Goal: Check status: Check status

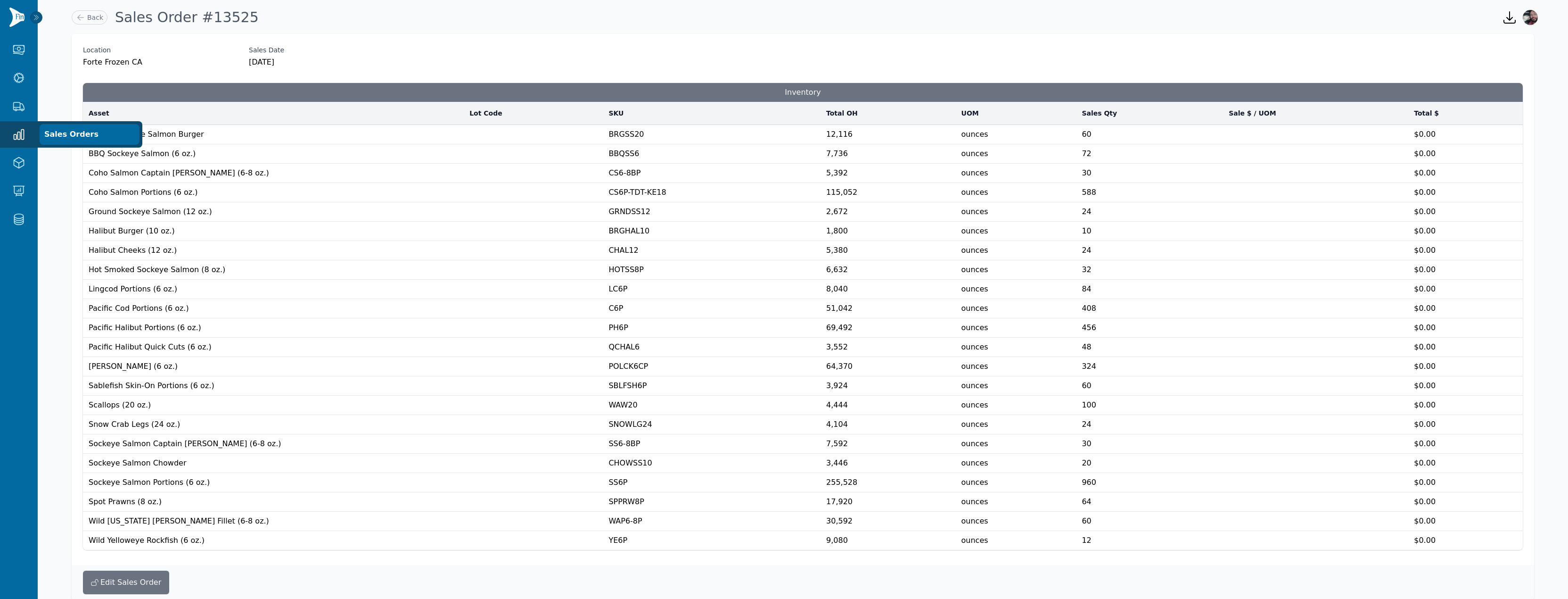
click at [67, 135] on link "Sales Orders" at bounding box center [89, 134] width 98 height 19
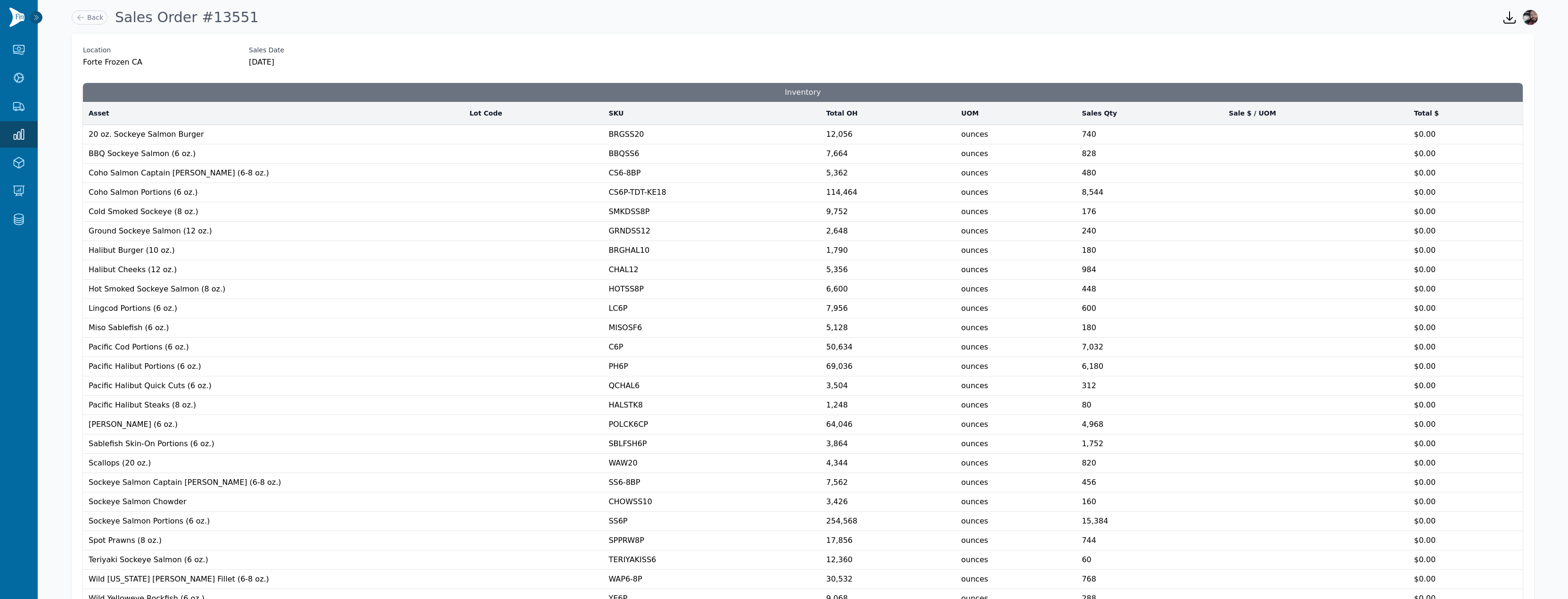
click at [660, 91] on h3 "Inventory" at bounding box center [803, 92] width 1440 height 19
click at [220, 15] on h1 "Sales Order #13551" at bounding box center [187, 18] width 144 height 17
copy h1 "13551"
click at [309, 374] on td "Pacific Halibut Portions (6 oz.)" at bounding box center [273, 366] width 381 height 20
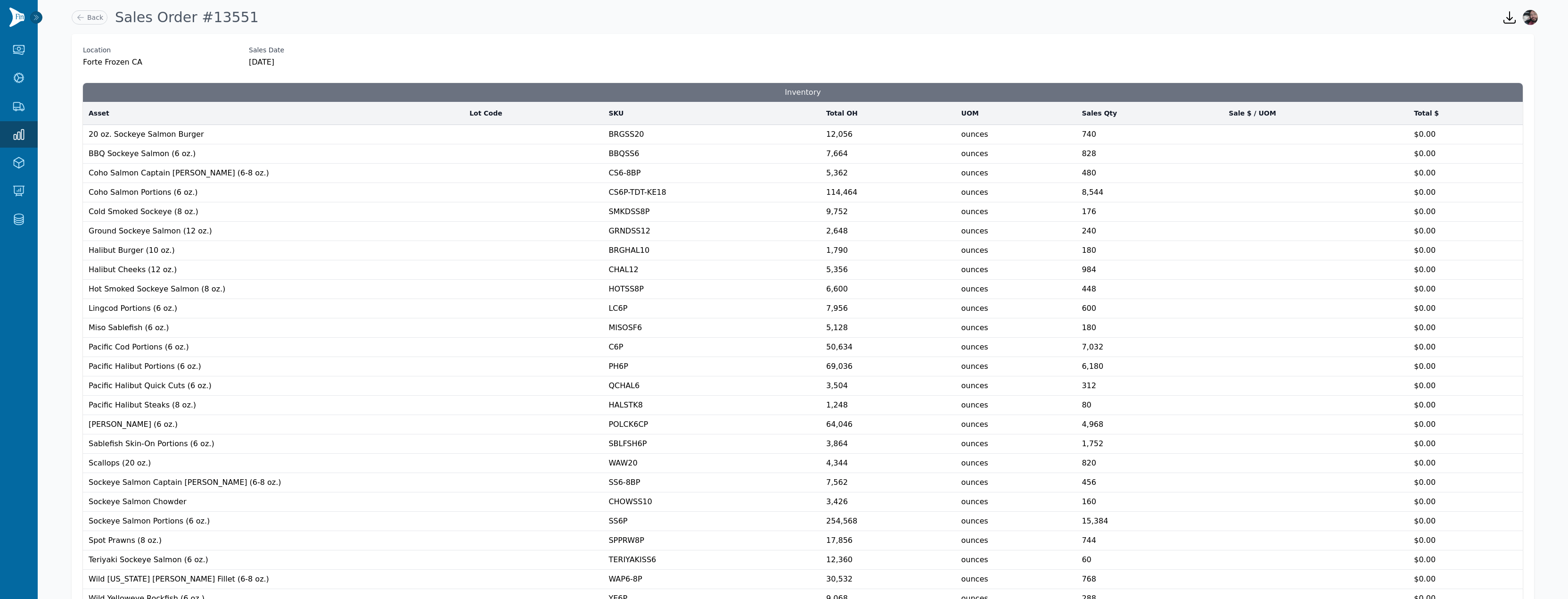
click at [1096, 501] on span "160" at bounding box center [1089, 501] width 15 height 9
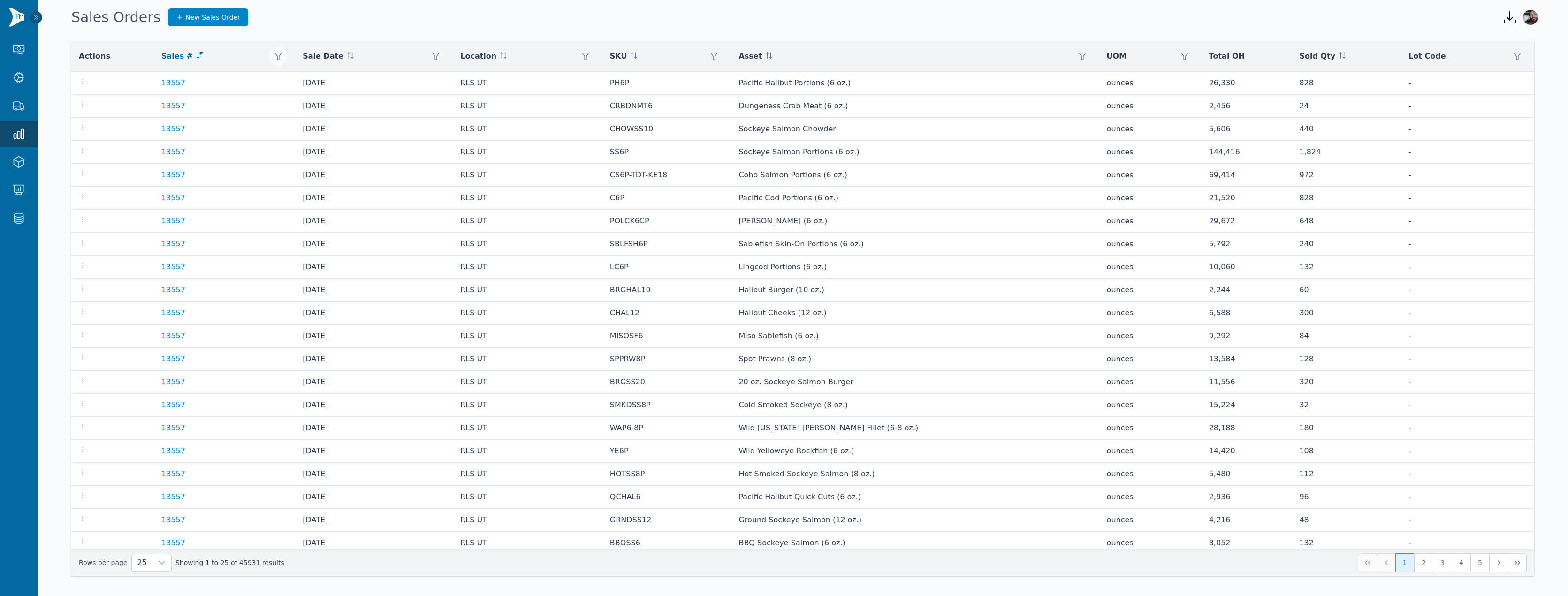
click at [282, 58] on icon "button" at bounding box center [278, 56] width 7 height 7
paste input "*****"
type input "*****"
click at [377, 102] on span "Apply" at bounding box center [372, 103] width 19 height 10
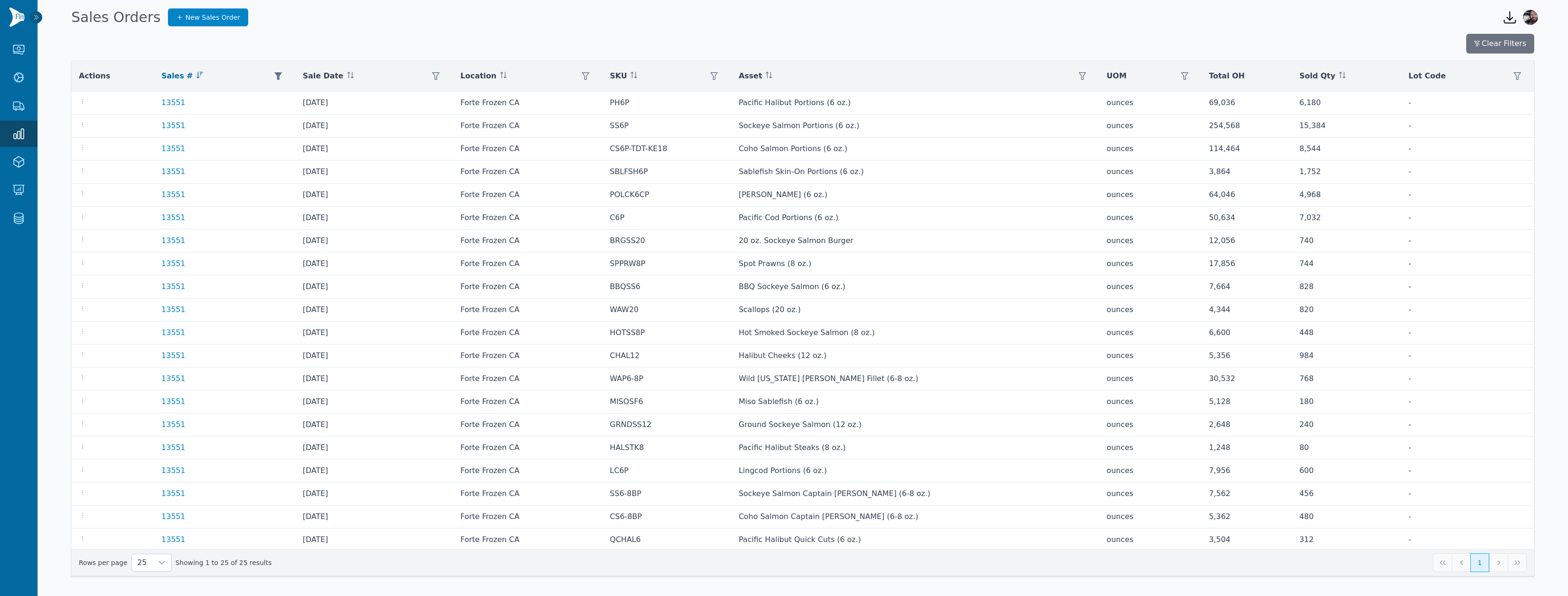
click at [55, 335] on div "Clear Filters Actions Sales # Sale Date Location SKU Asset UOM Total OH Sold Qt…" at bounding box center [803, 310] width 1530 height 561
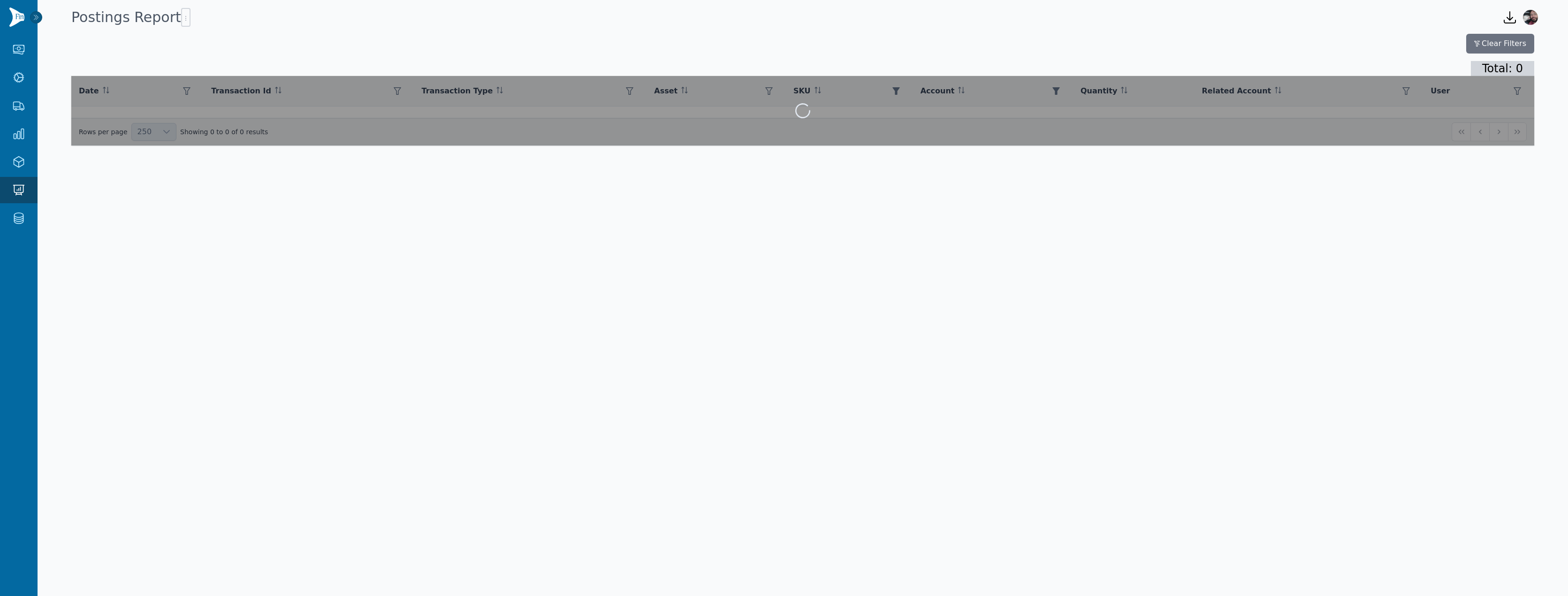
click at [910, 124] on div at bounding box center [802, 111] width 1463 height 69
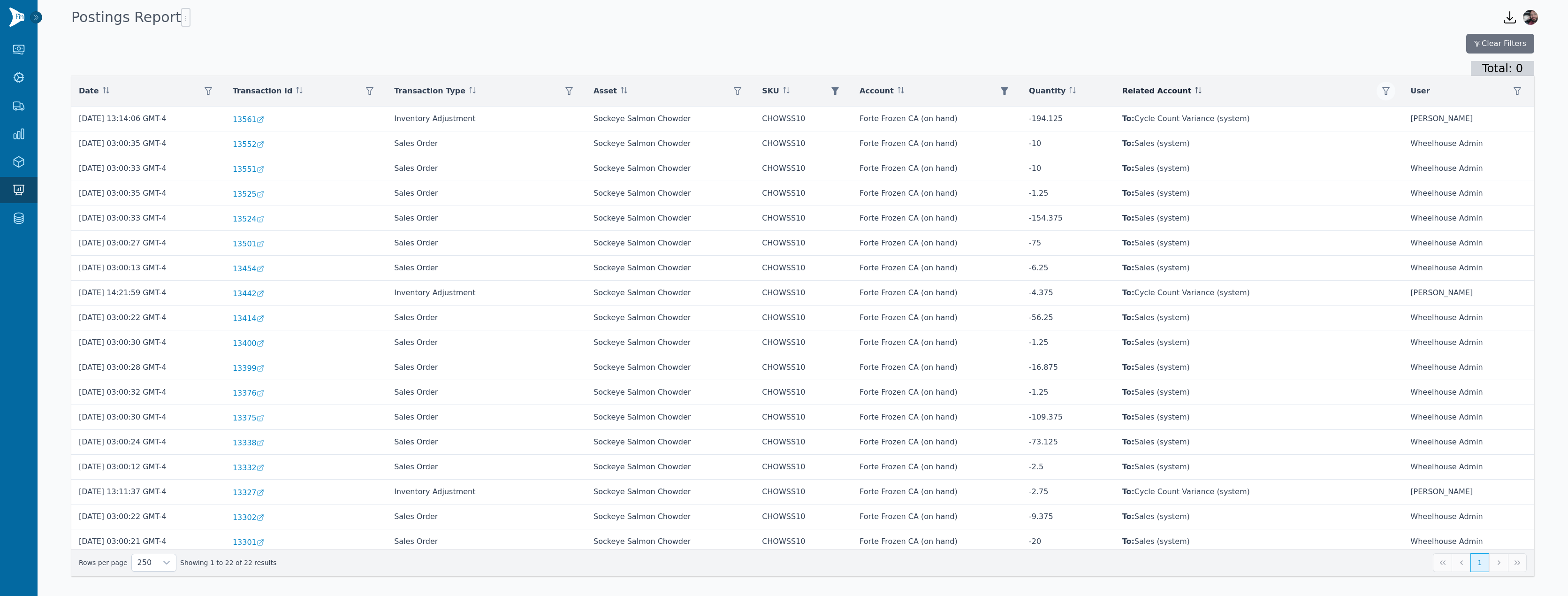
click at [1382, 89] on icon "button" at bounding box center [1386, 91] width 7 height 7
click at [1403, 115] on div "Any" at bounding box center [1417, 116] width 81 height 19
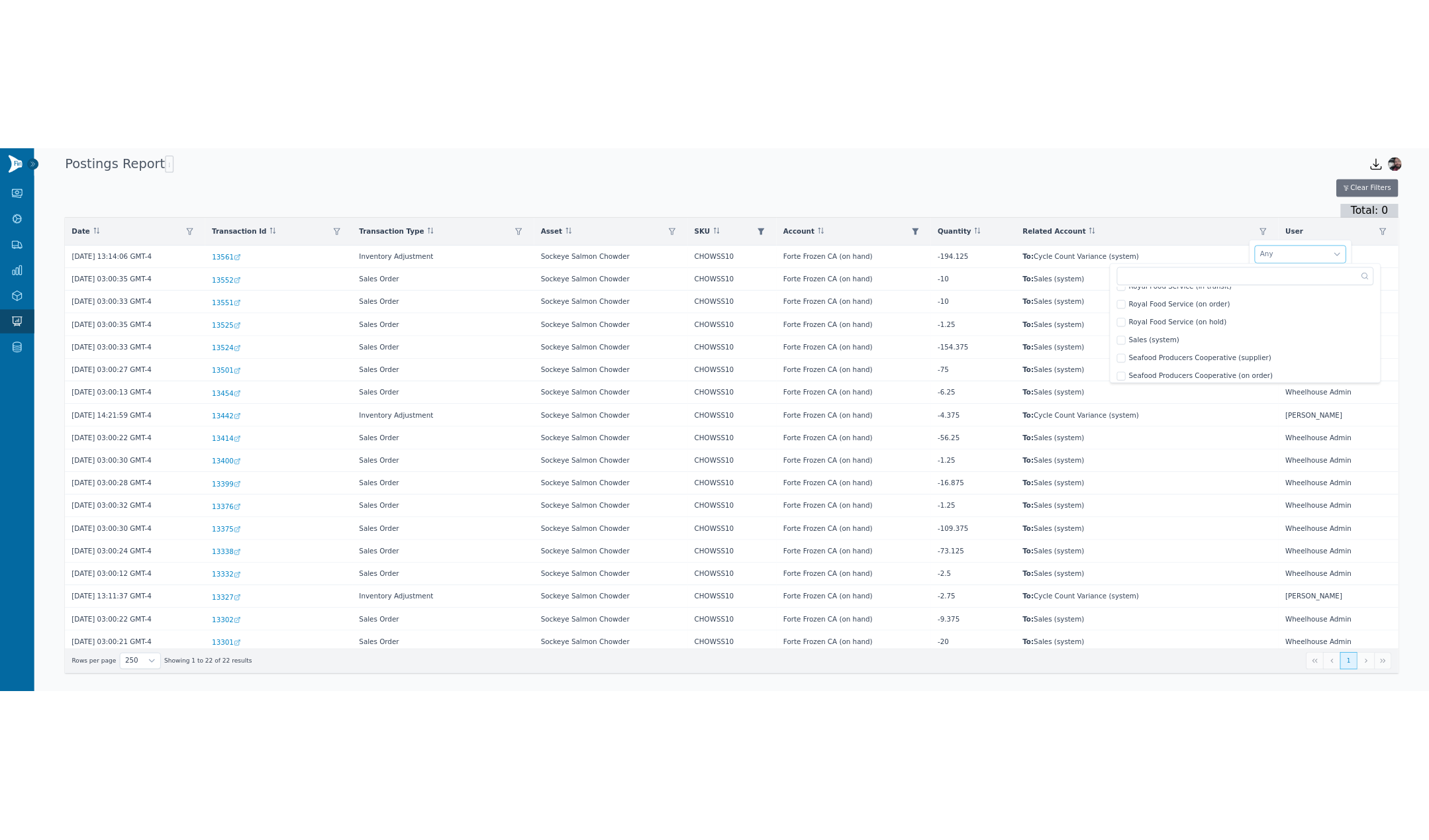
scroll to position [13512, 0]
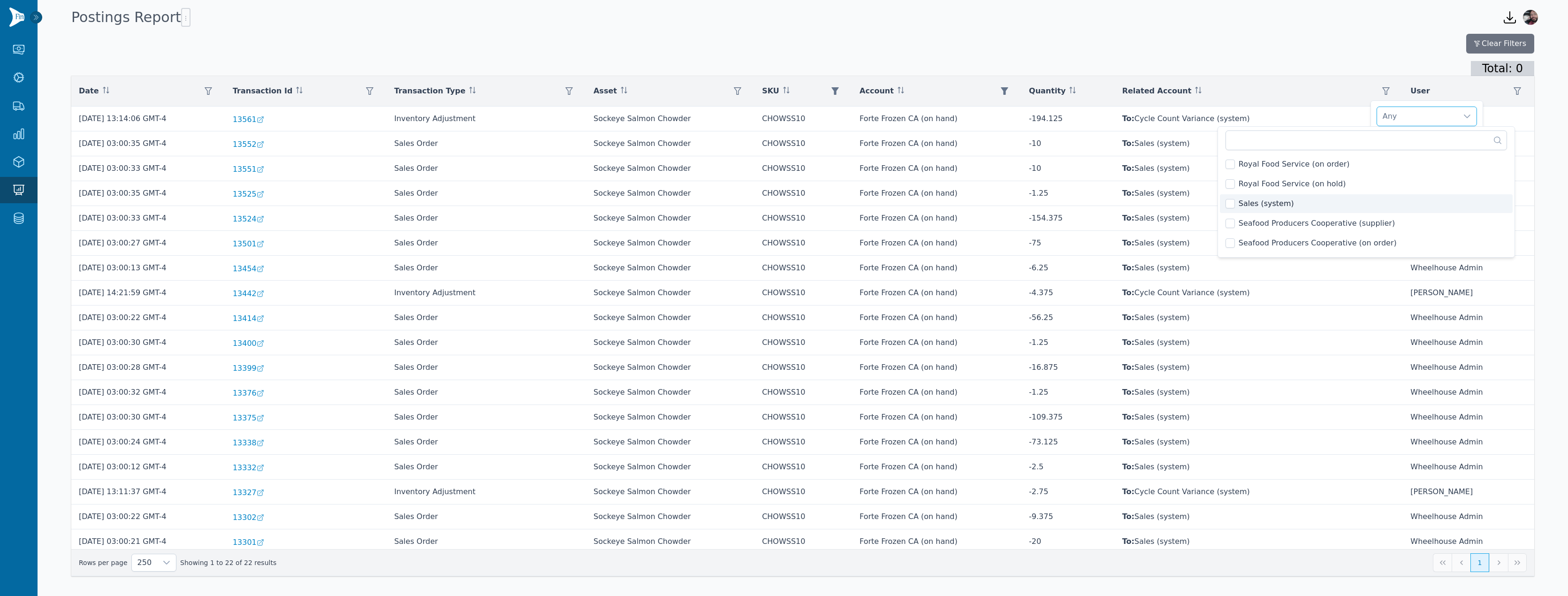
click at [1253, 198] on span "Sales (system)" at bounding box center [1266, 203] width 55 height 11
click at [1351, 61] on div "Total: 0" at bounding box center [802, 68] width 1463 height 15
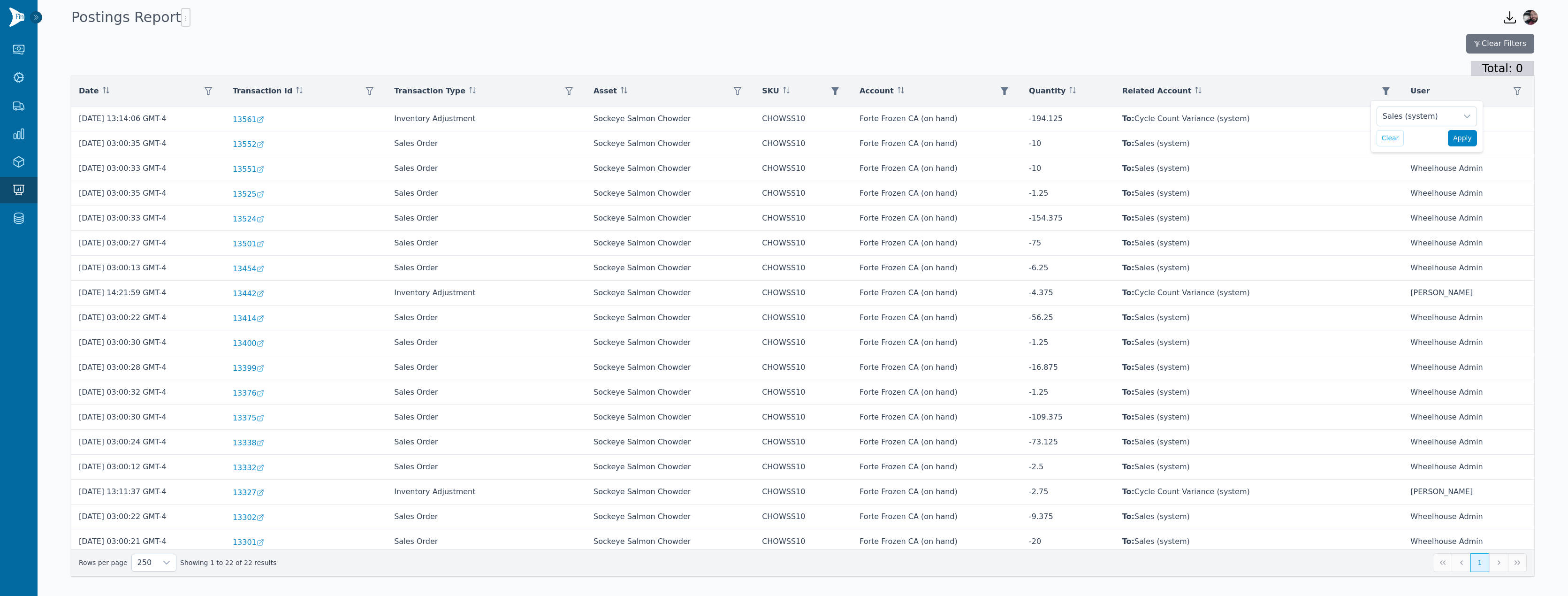
click at [1465, 139] on span "Apply" at bounding box center [1462, 138] width 19 height 10
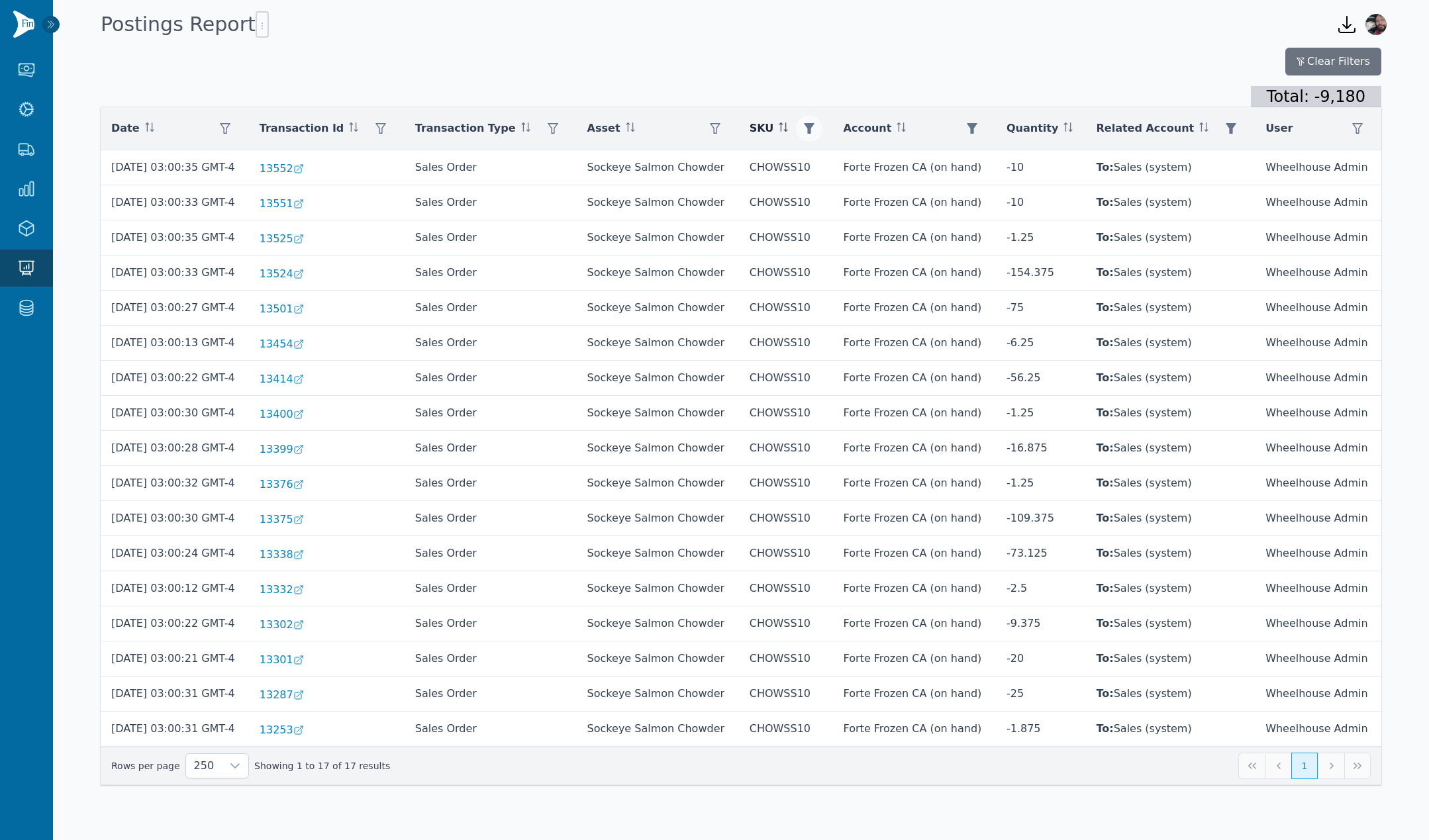
click at [812, 130] on icon "button" at bounding box center [809, 128] width 10 height 10
click at [939, 166] on icon at bounding box center [939, 164] width 9 height 5
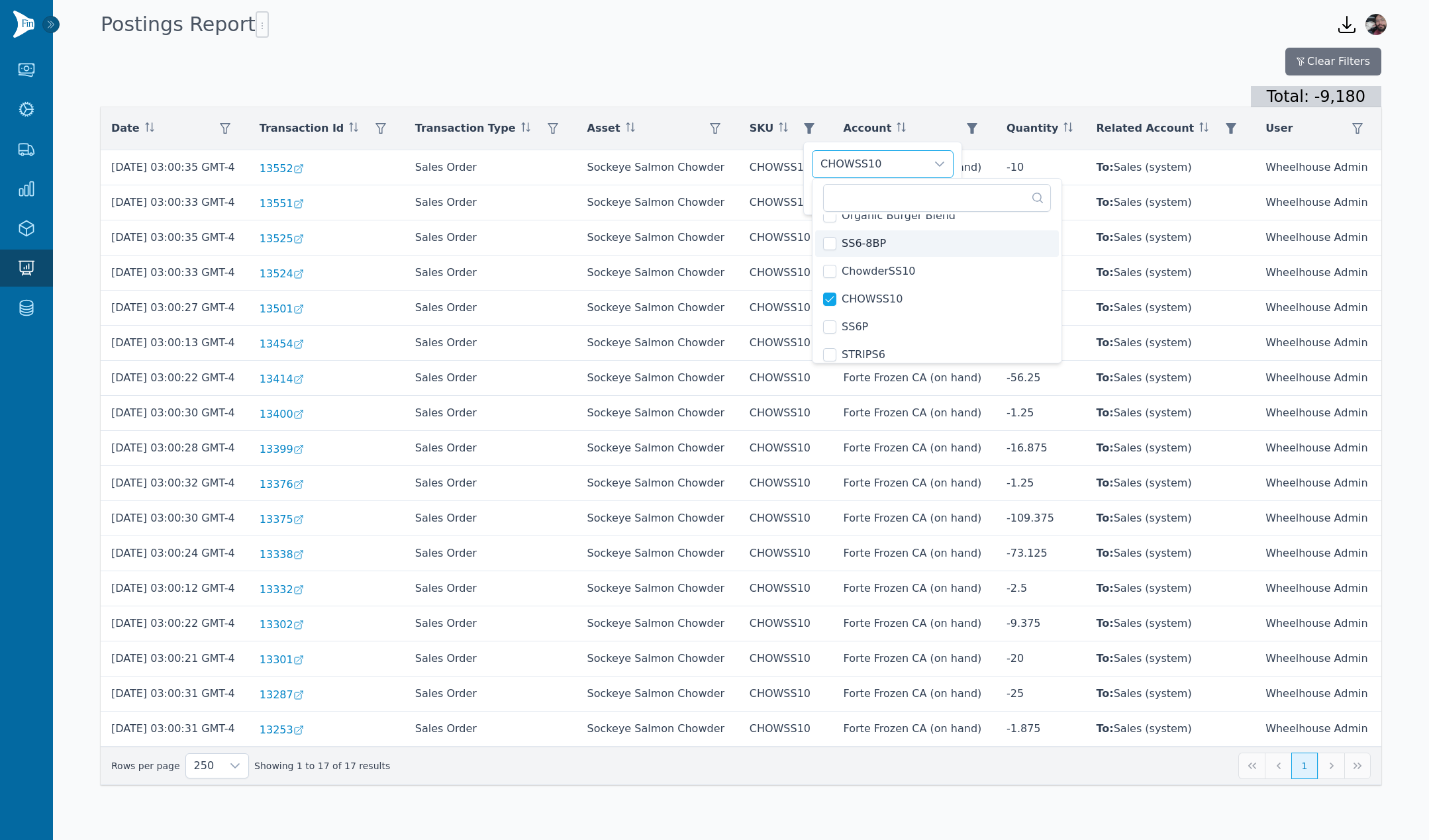
scroll to position [5977, 0]
click at [996, 93] on div "Total: -9,180" at bounding box center [741, 96] width 1281 height 21
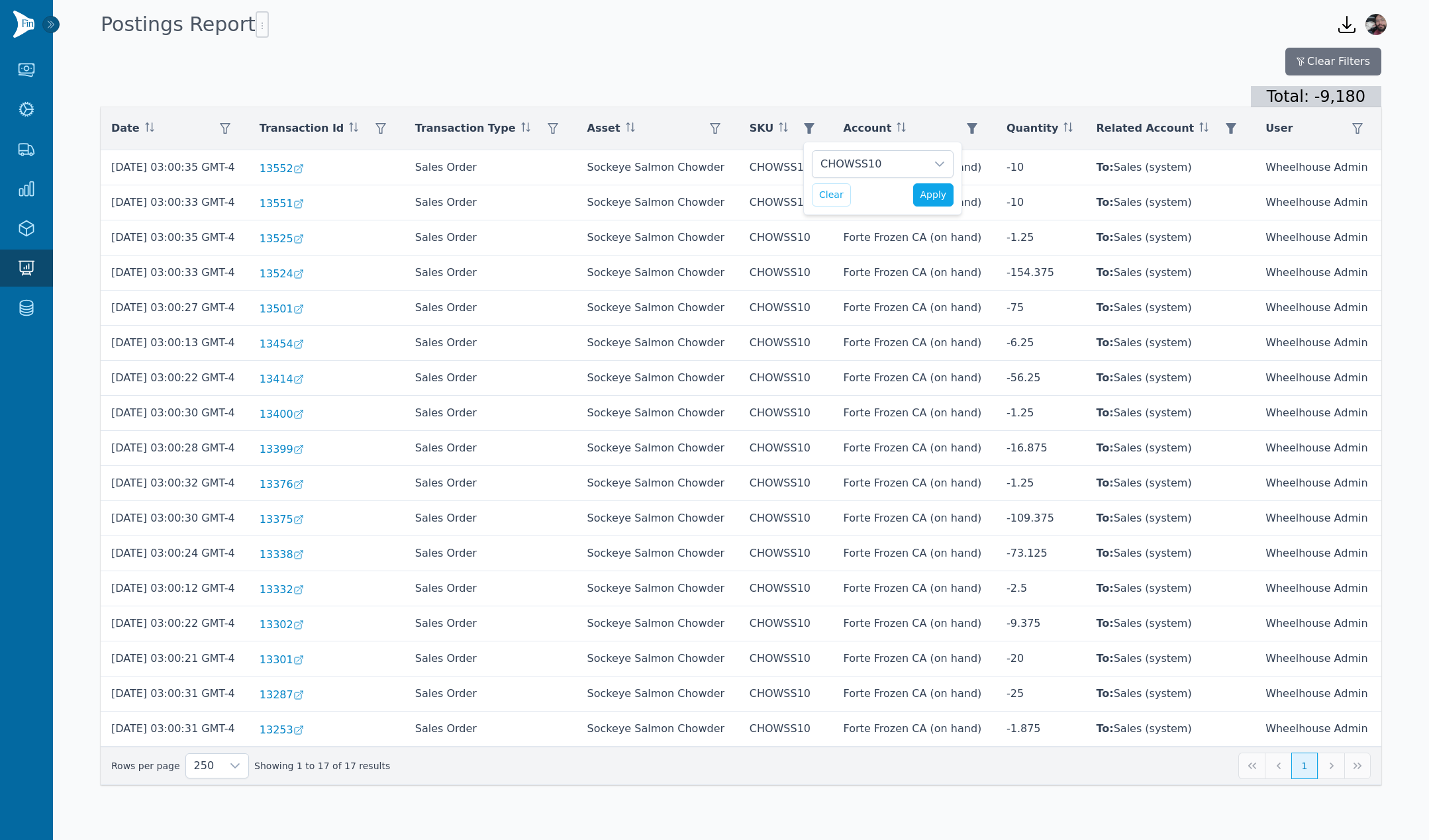
click at [996, 93] on div "Total: -9,180" at bounding box center [741, 96] width 1281 height 21
click at [349, 125] on div "Transaction Id" at bounding box center [327, 128] width 134 height 27
click at [357, 125] on icon at bounding box center [353, 127] width 9 height 9
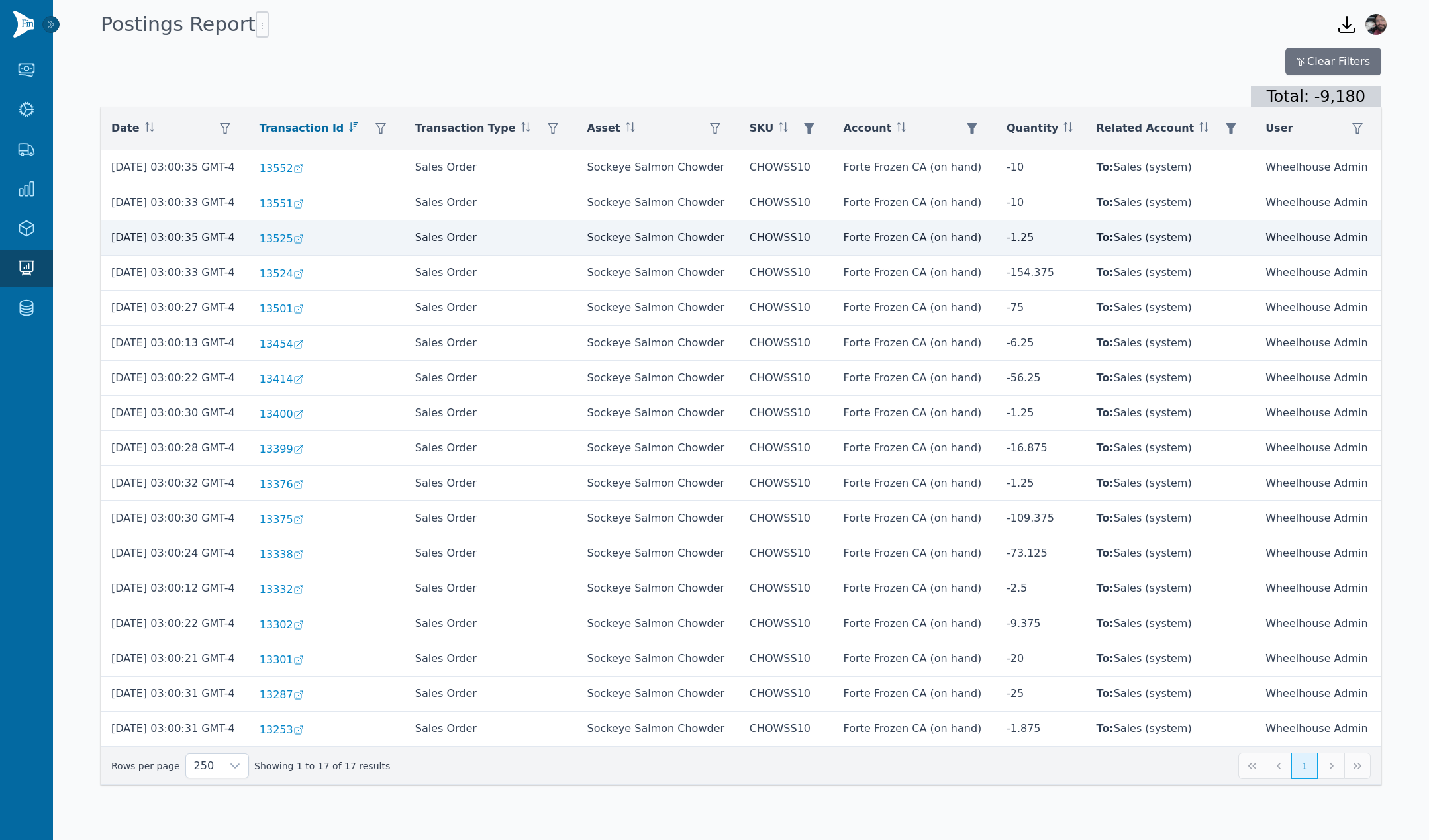
click at [654, 247] on td "Sockeye Salmon Chowder" at bounding box center [657, 238] width 162 height 35
click at [659, 239] on td "Sockeye Salmon Chowder" at bounding box center [657, 238] width 162 height 35
click at [793, 241] on td "CHOWSS10" at bounding box center [785, 238] width 94 height 35
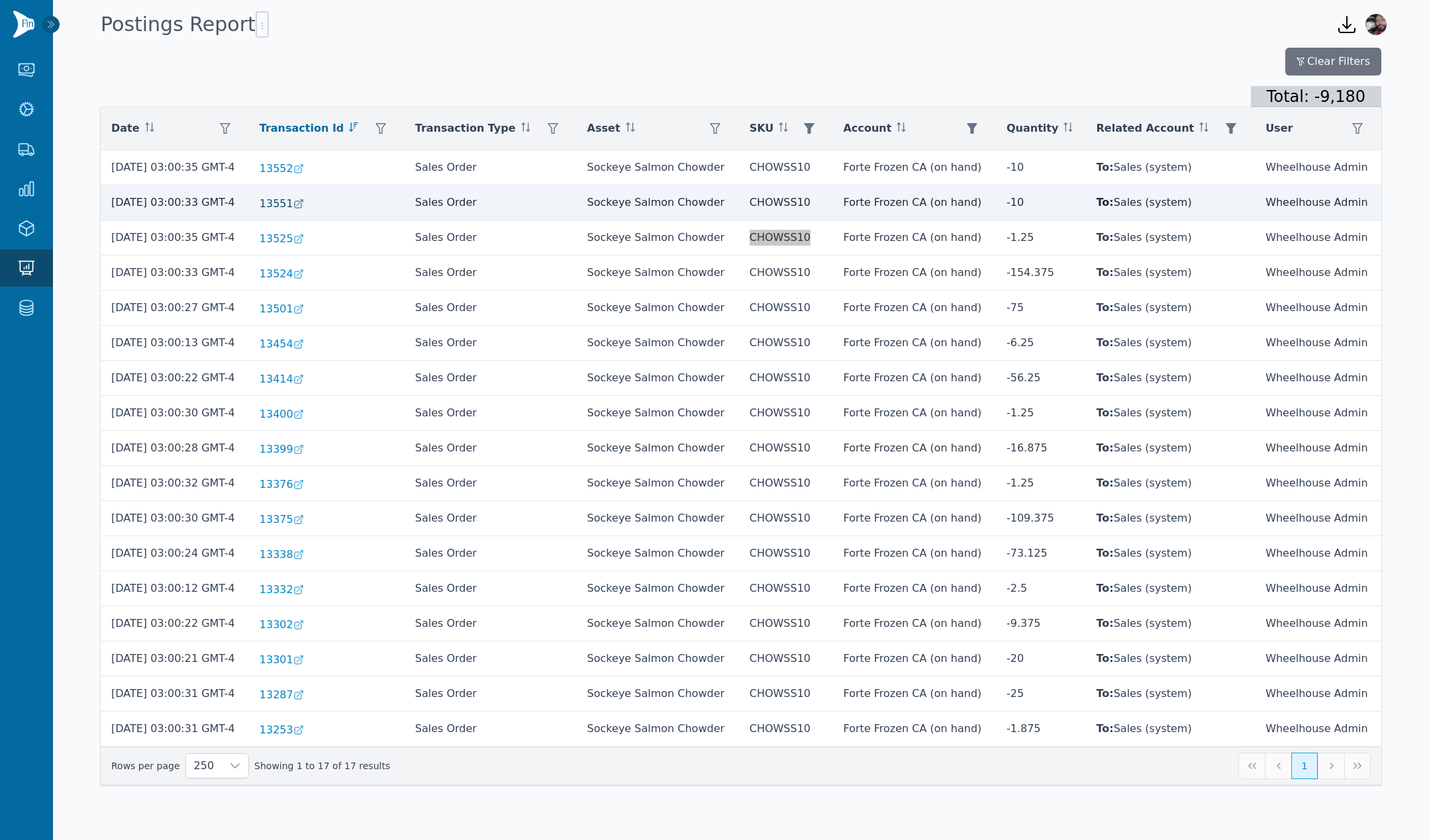
drag, startPoint x: 91, startPoint y: 332, endPoint x: 406, endPoint y: 200, distance: 341.5
click at [406, 200] on div "Purchasing Purchase Orders Receipts Production Production Orders Assembly Produ…" at bounding box center [714, 403] width 1429 height 807
drag, startPoint x: 990, startPoint y: 202, endPoint x: 1051, endPoint y: 200, distance: 61.0
click at [1051, 200] on tr "10/2/2025 03:00:33 GMT-4 13551 Sales Order Sockeye Salmon Chowder CHOWSS10 Fort…" at bounding box center [741, 203] width 1281 height 35
click at [285, 204] on span "13551" at bounding box center [276, 204] width 34 height 15
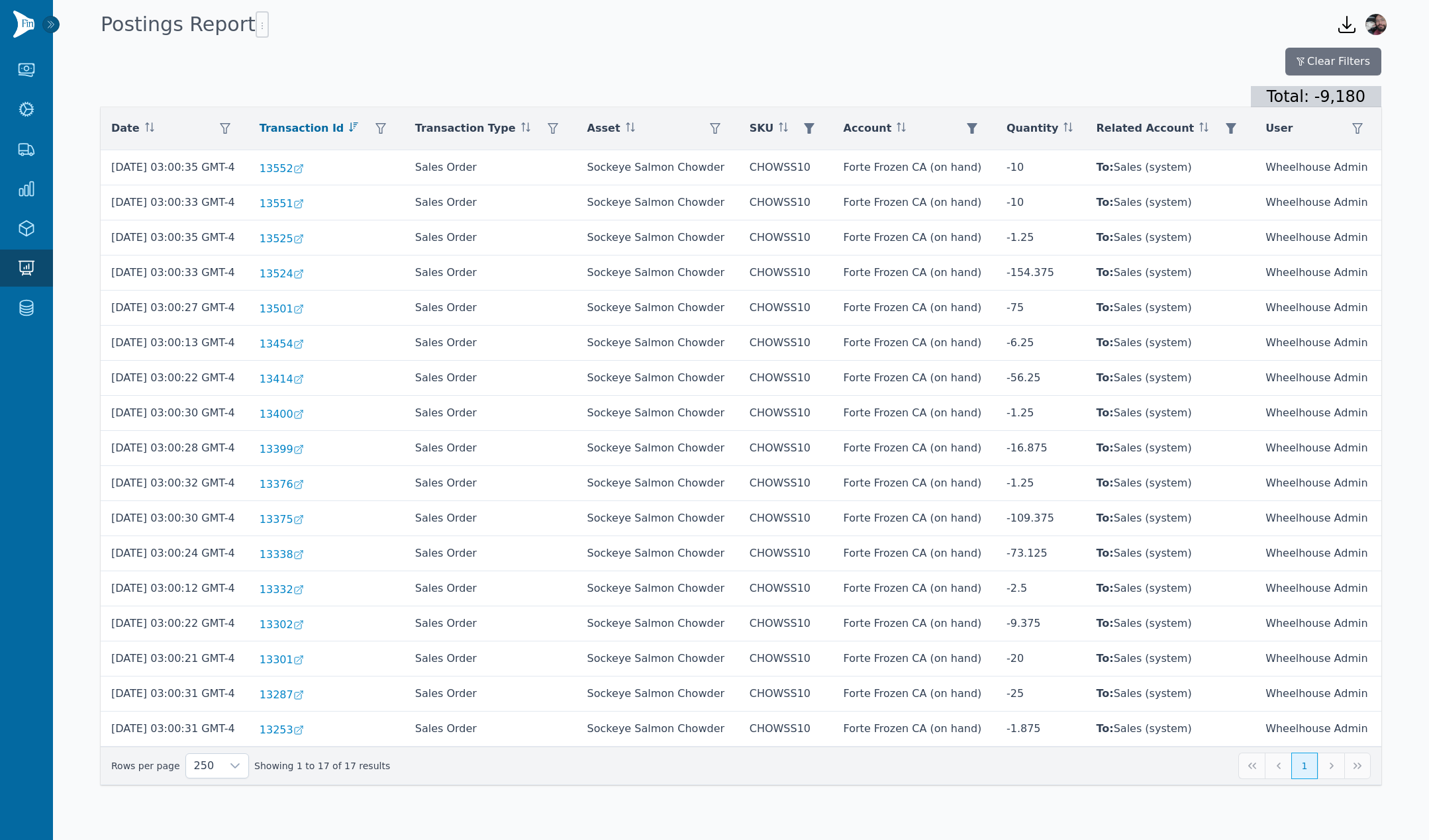
click at [1140, 46] on div "Clear Filters Total: -9,180 Date Transaction Id Transaction Type Asset SKU Acco…" at bounding box center [742, 423] width 1377 height 764
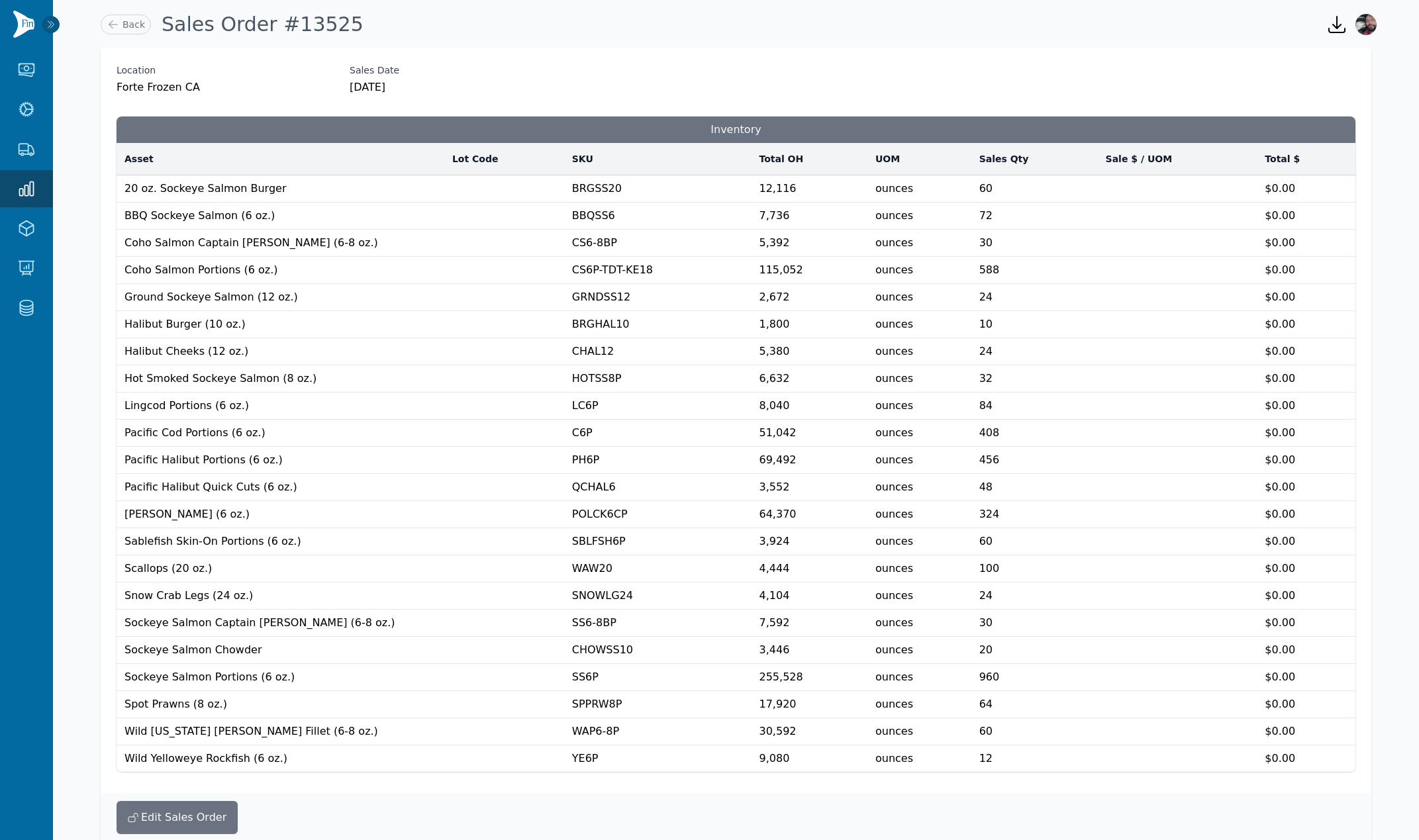
click at [190, 648] on td "Sockeye Salmon Chowder" at bounding box center [281, 651] width 328 height 27
drag, startPoint x: 121, startPoint y: 648, endPoint x: 1314, endPoint y: 646, distance: 1193.0
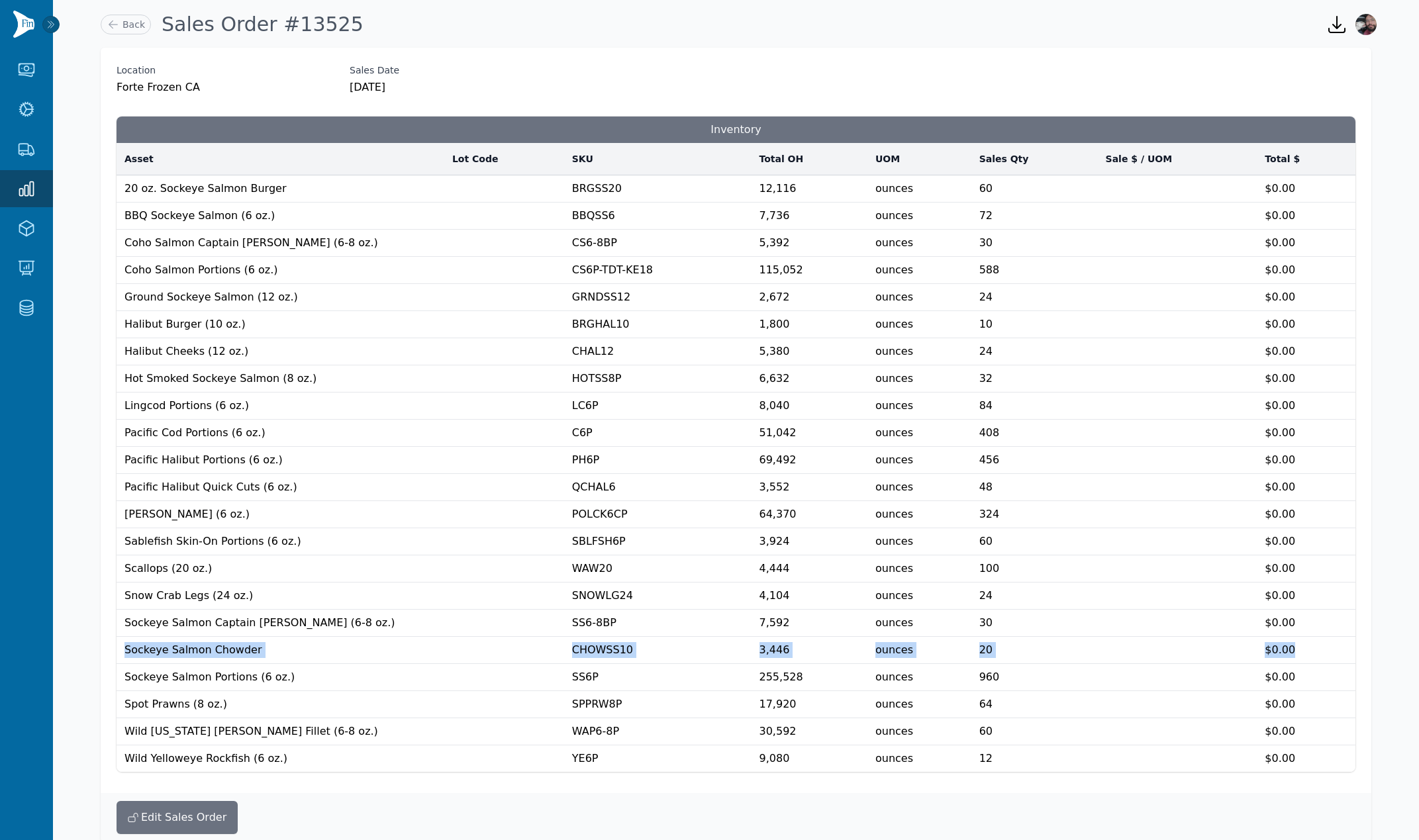
click at [1331, 649] on tr "Sockeye Salmon Chowder CHOWSS10 3,446 ounces ****** ****** 20 ** * $0.00" at bounding box center [736, 651] width 1239 height 27
click at [606, 647] on td "CHOWSS10" at bounding box center [658, 651] width 187 height 27
click at [913, 655] on span "ounces" at bounding box center [894, 649] width 38 height 13
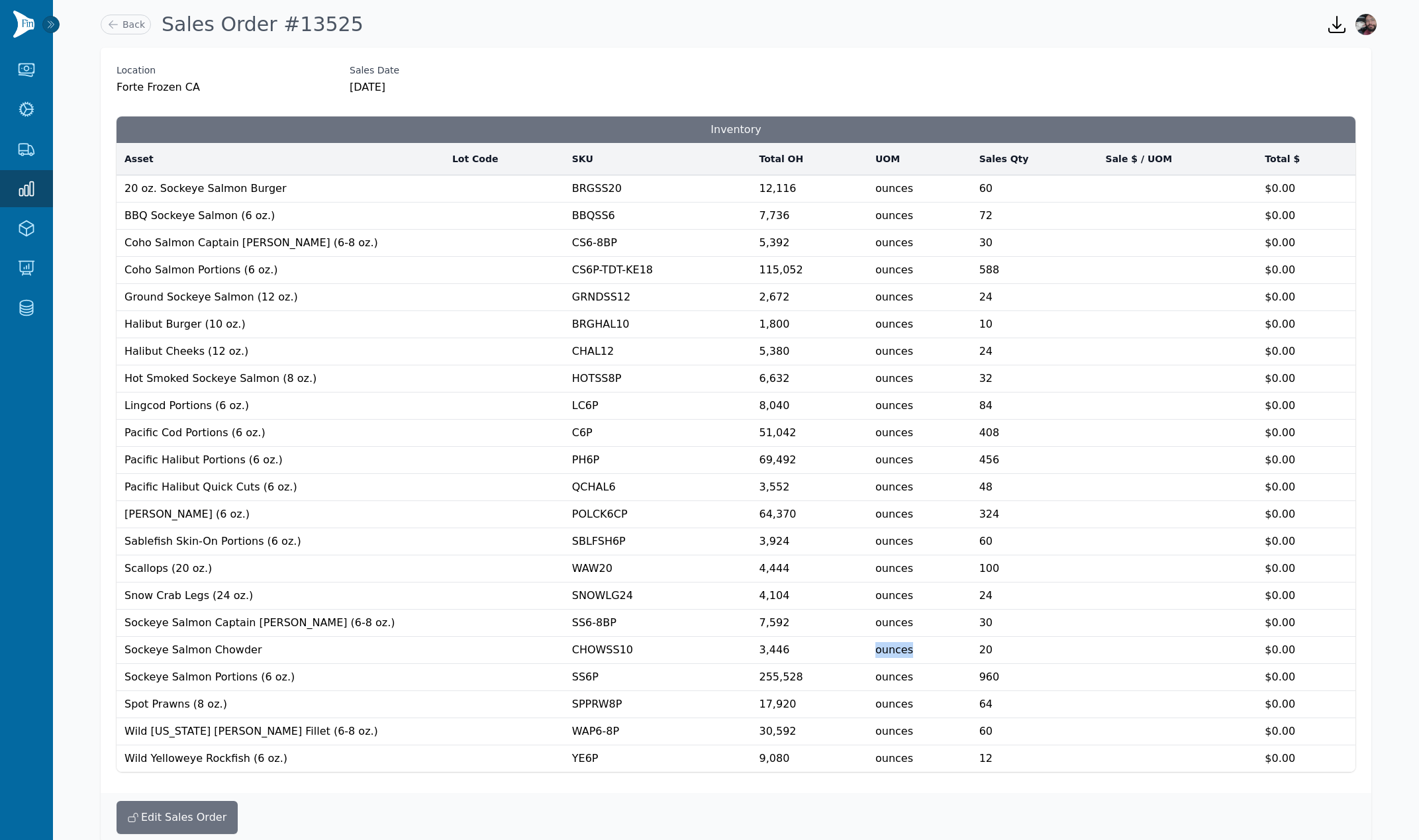
click at [913, 655] on span "ounces" at bounding box center [894, 649] width 38 height 13
click at [992, 650] on span "20" at bounding box center [985, 649] width 13 height 13
click at [721, 81] on div "Location Forte Frozen CA Sales Date 9/29/2025" at bounding box center [736, 79] width 1239 height 32
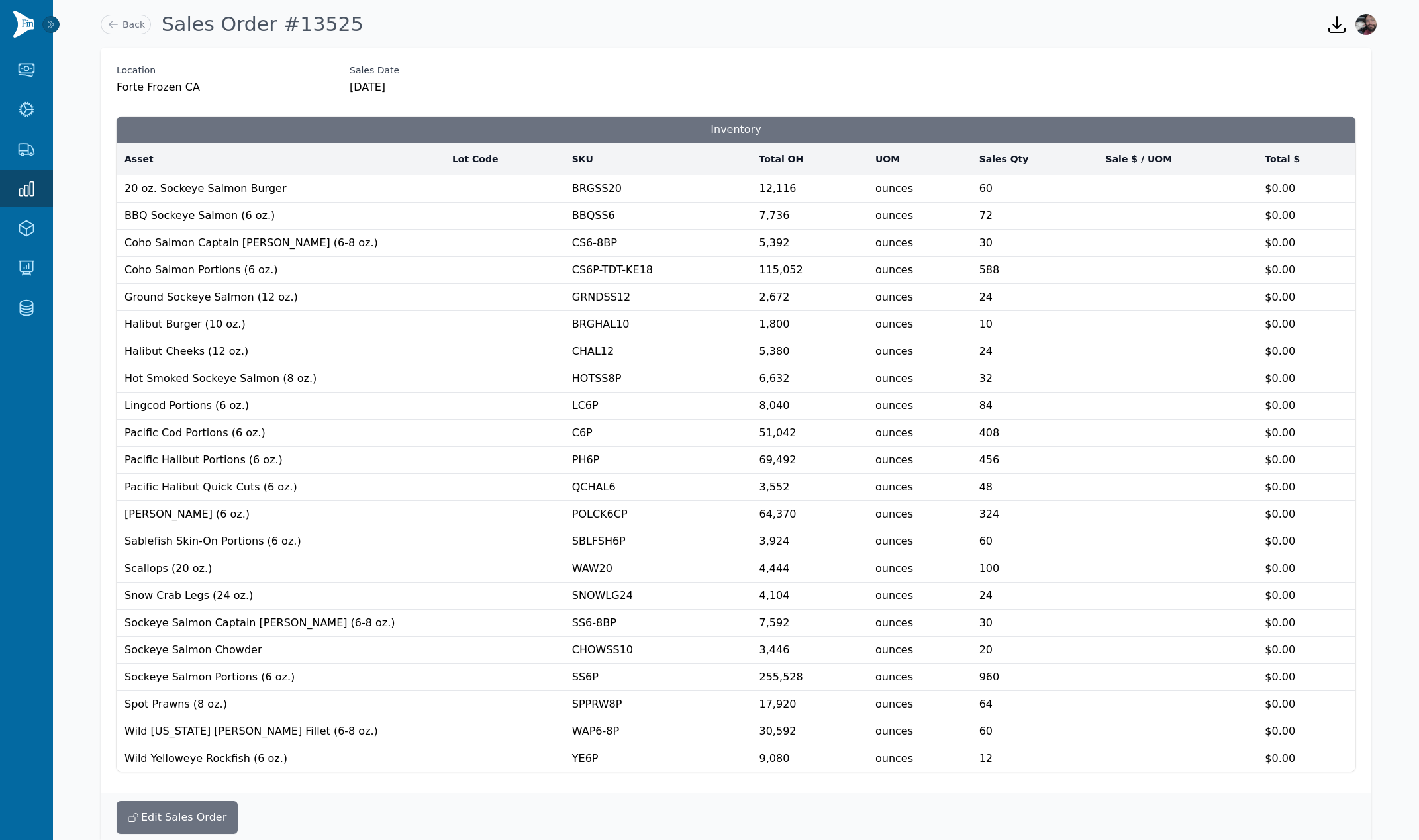
click at [1177, 88] on div "Location Forte Frozen CA Sales Date 9/29/2025" at bounding box center [736, 79] width 1239 height 32
click at [1178, 51] on div "Location Forte Frozen CA Sales Date 9/29/2025 Inventory Asset Lot Code SKU Tota…" at bounding box center [735, 420] width 1270 height 746
click at [1196, 41] on div "Back Sales Order #13525" at bounding box center [703, 25] width 1215 height 36
click at [913, 652] on span "ounces" at bounding box center [894, 649] width 38 height 13
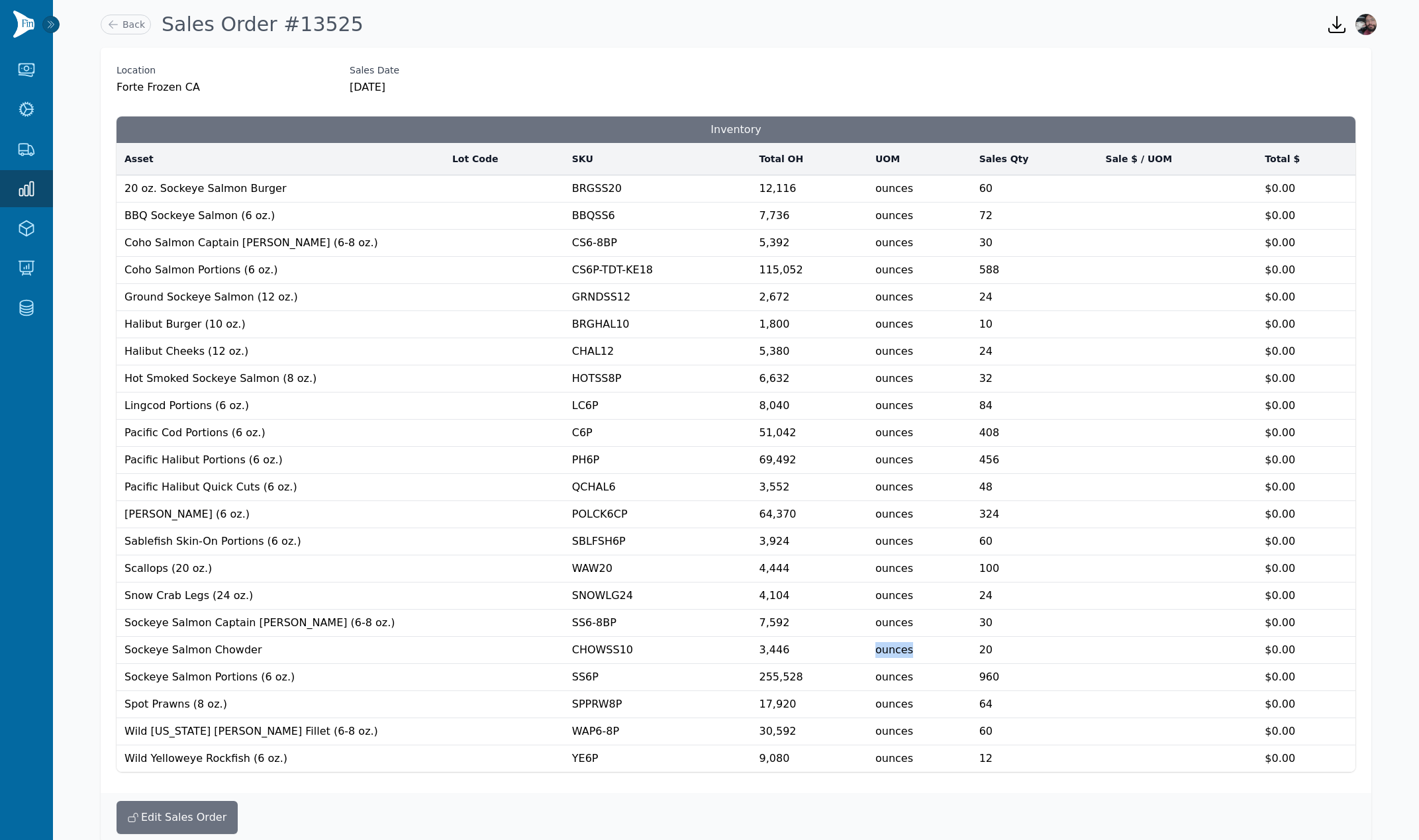
click at [913, 652] on span "ounces" at bounding box center [894, 649] width 38 height 13
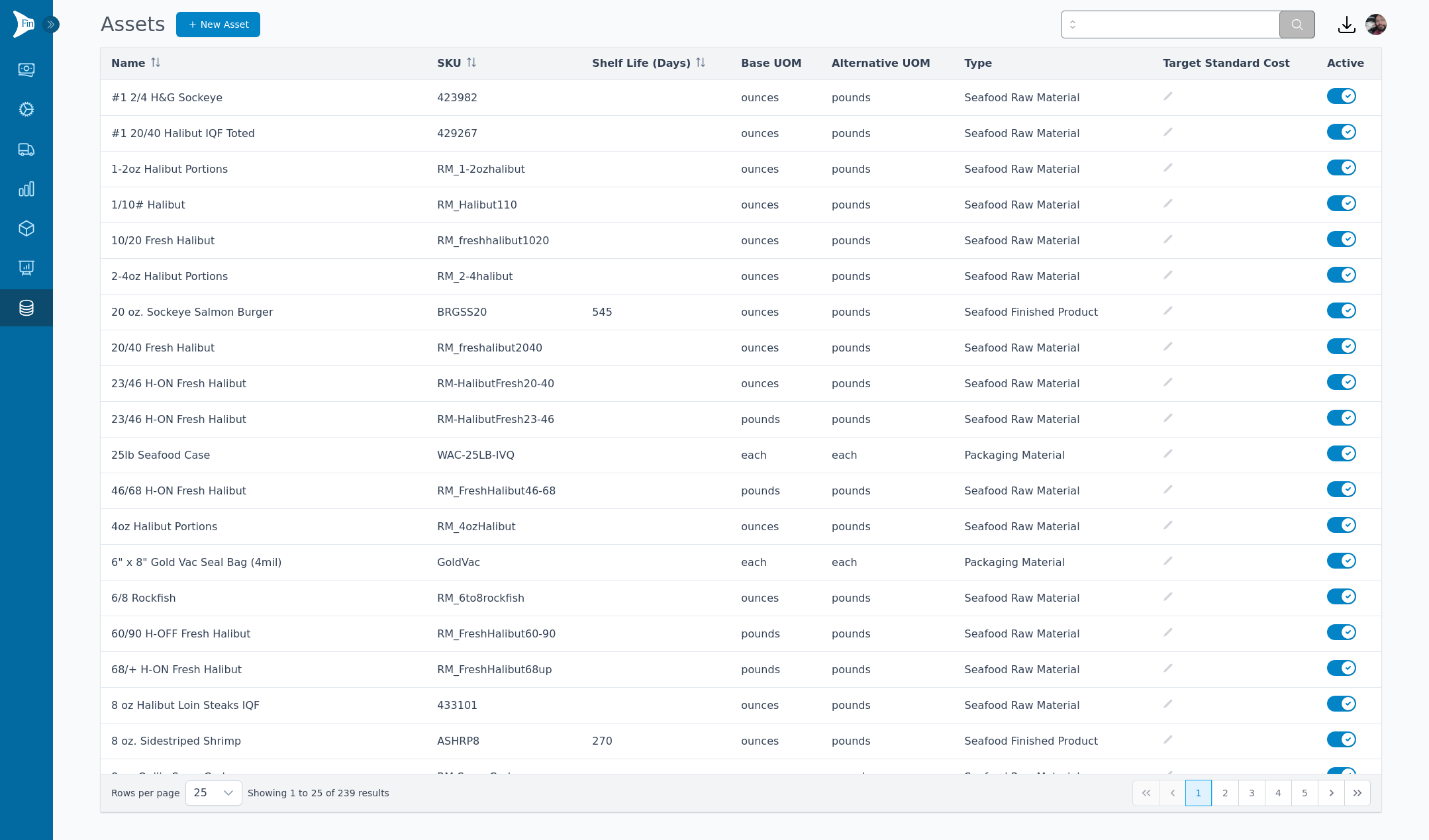
click at [1025, 31] on div "Assets New Asset" at bounding box center [708, 25] width 1225 height 36
click at [1108, 17] on input "text" at bounding box center [1188, 24] width 254 height 27
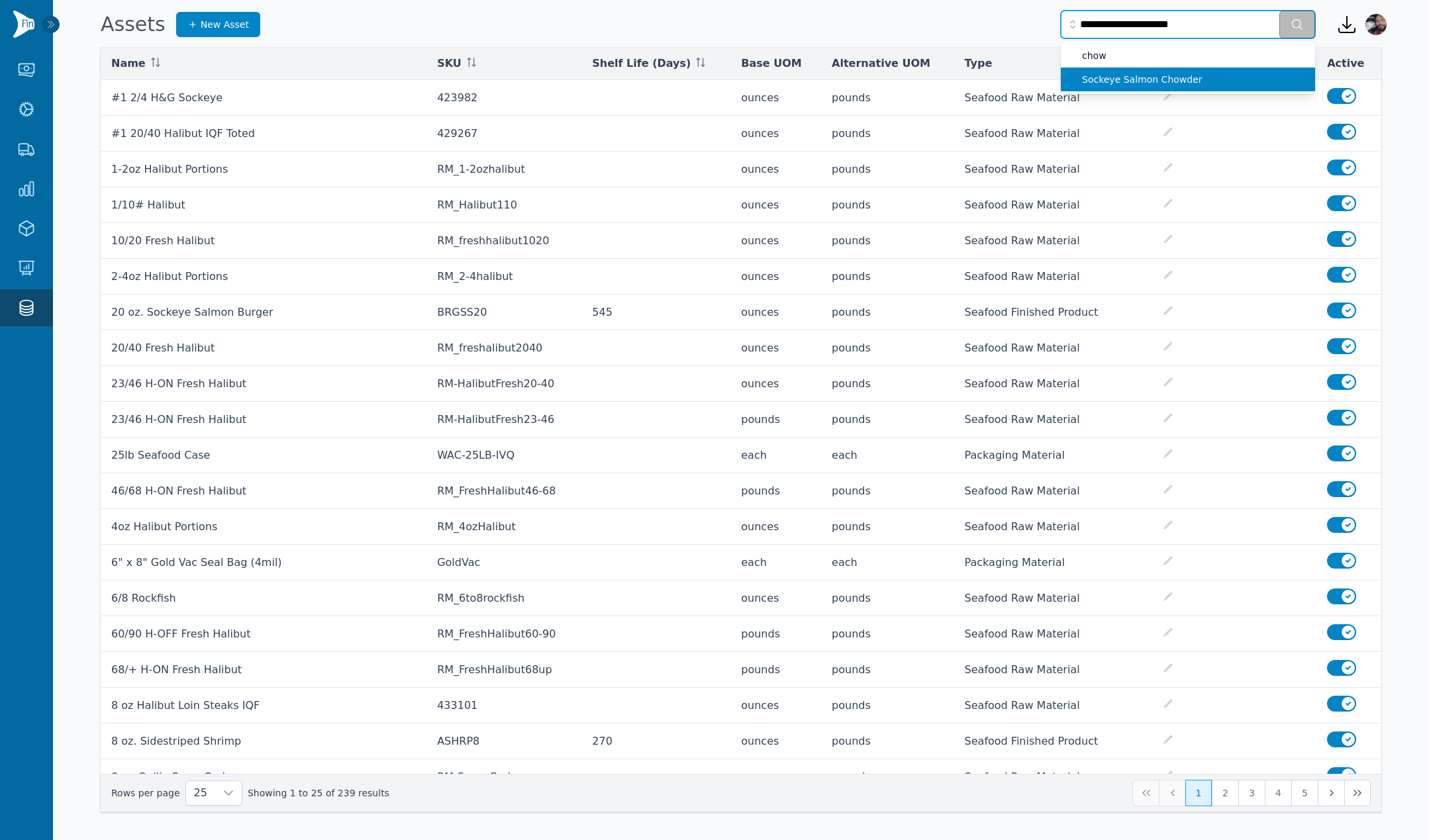
type input "**********"
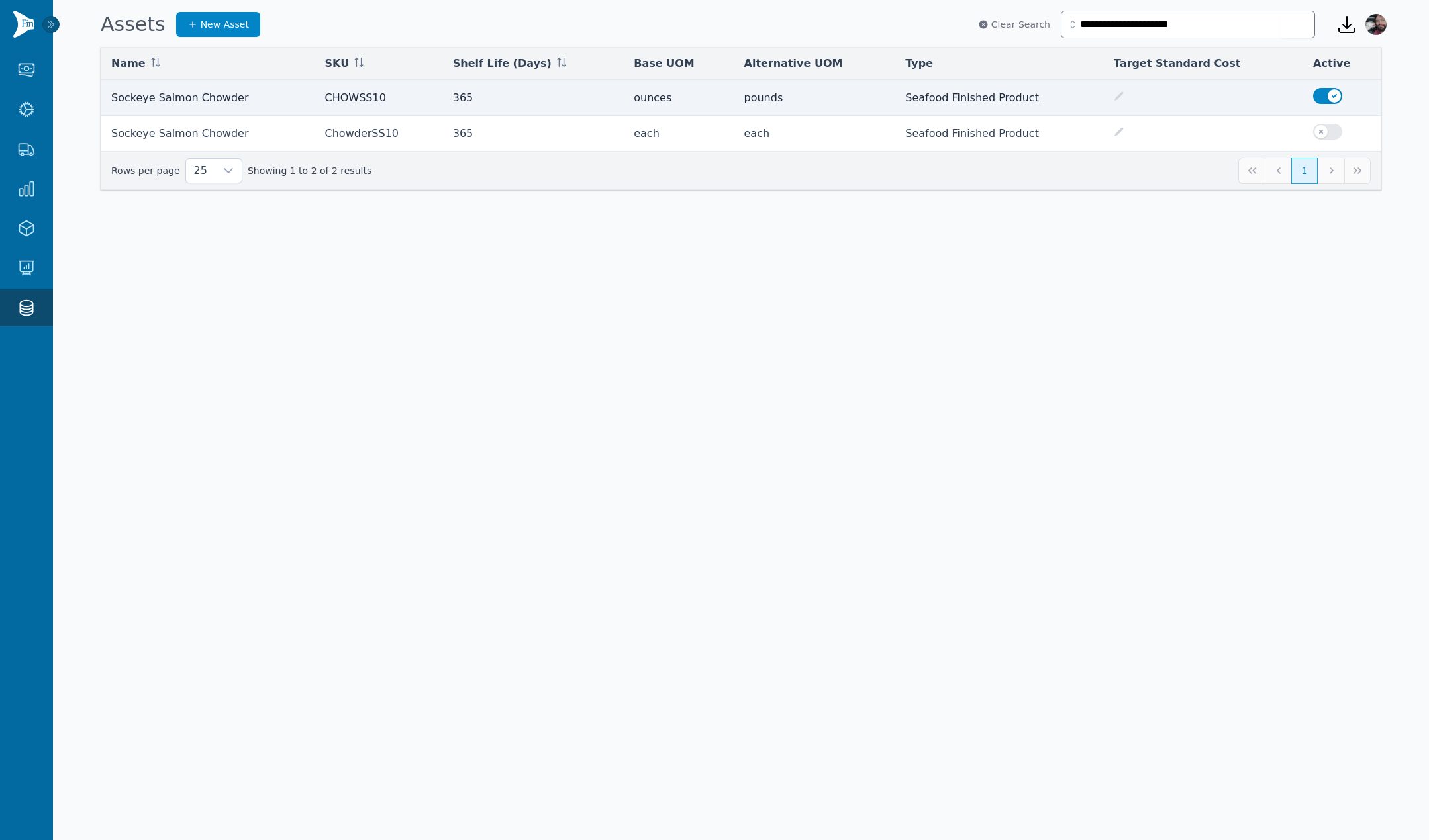
click at [169, 96] on td "Sockeye Salmon Chowder" at bounding box center [207, 98] width 214 height 36
click at [750, 100] on td "pounds" at bounding box center [815, 98] width 162 height 36
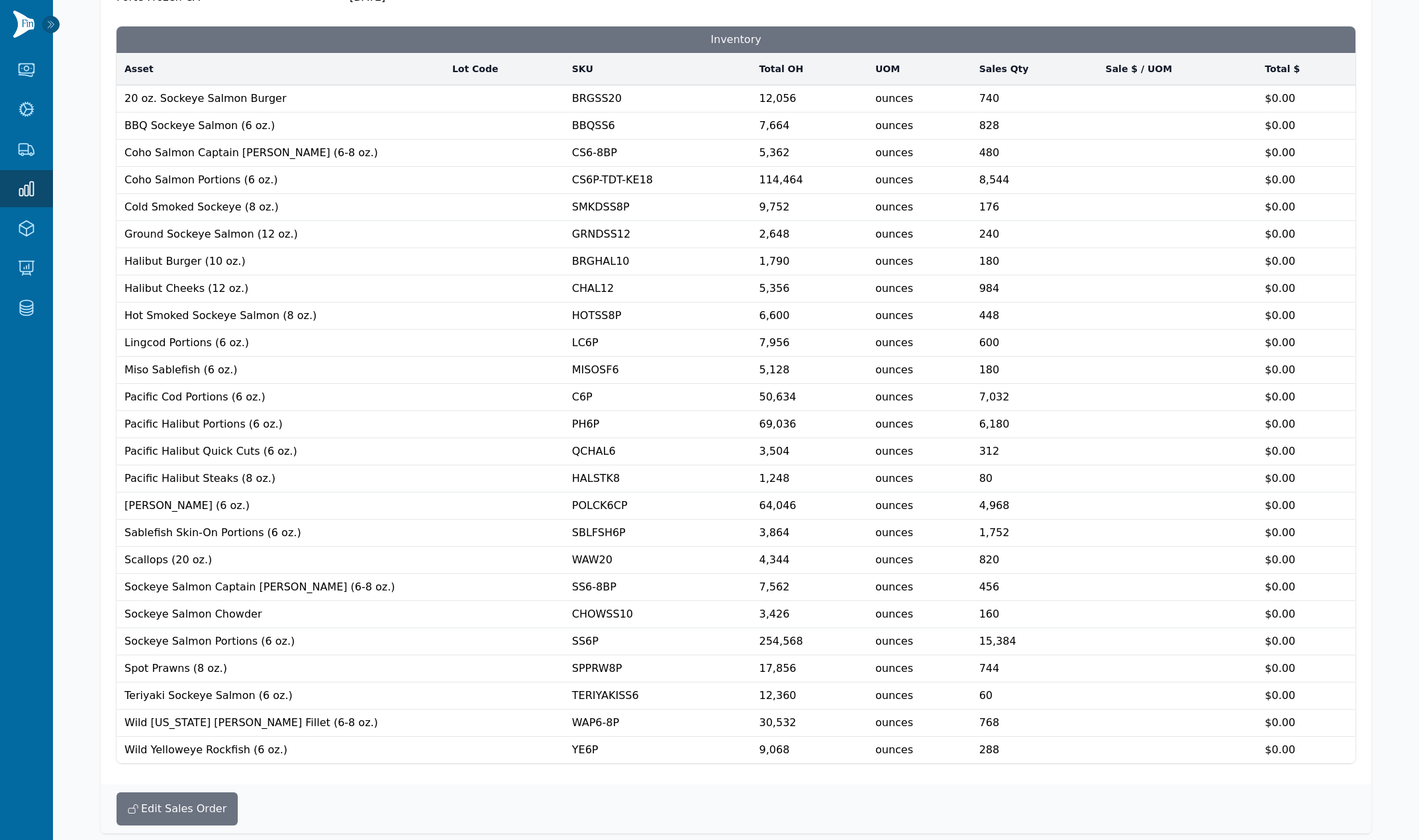
scroll to position [110, 0]
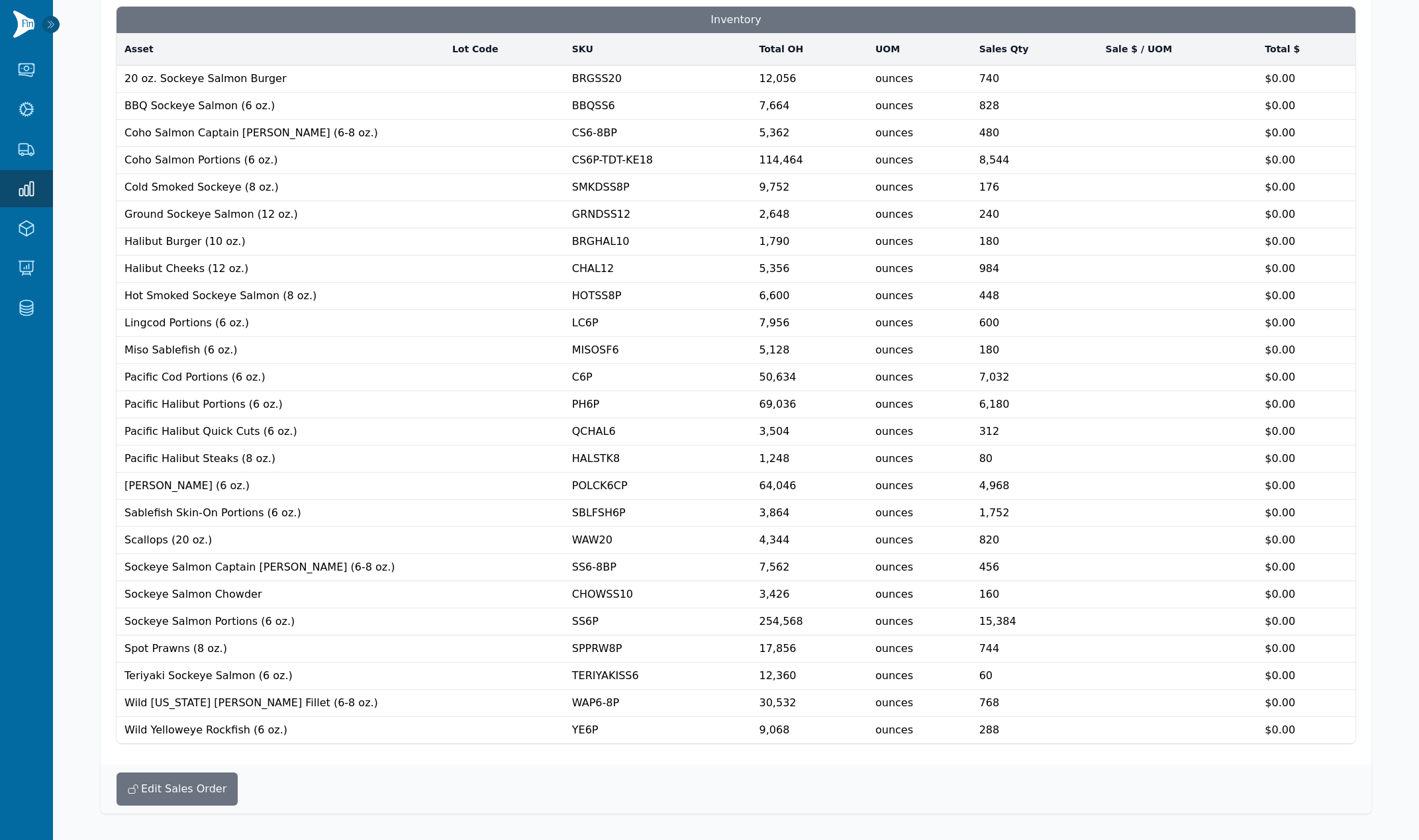
click at [1000, 591] on span "160" at bounding box center [990, 593] width 21 height 13
copy span "160"
